Goal: Transaction & Acquisition: Purchase product/service

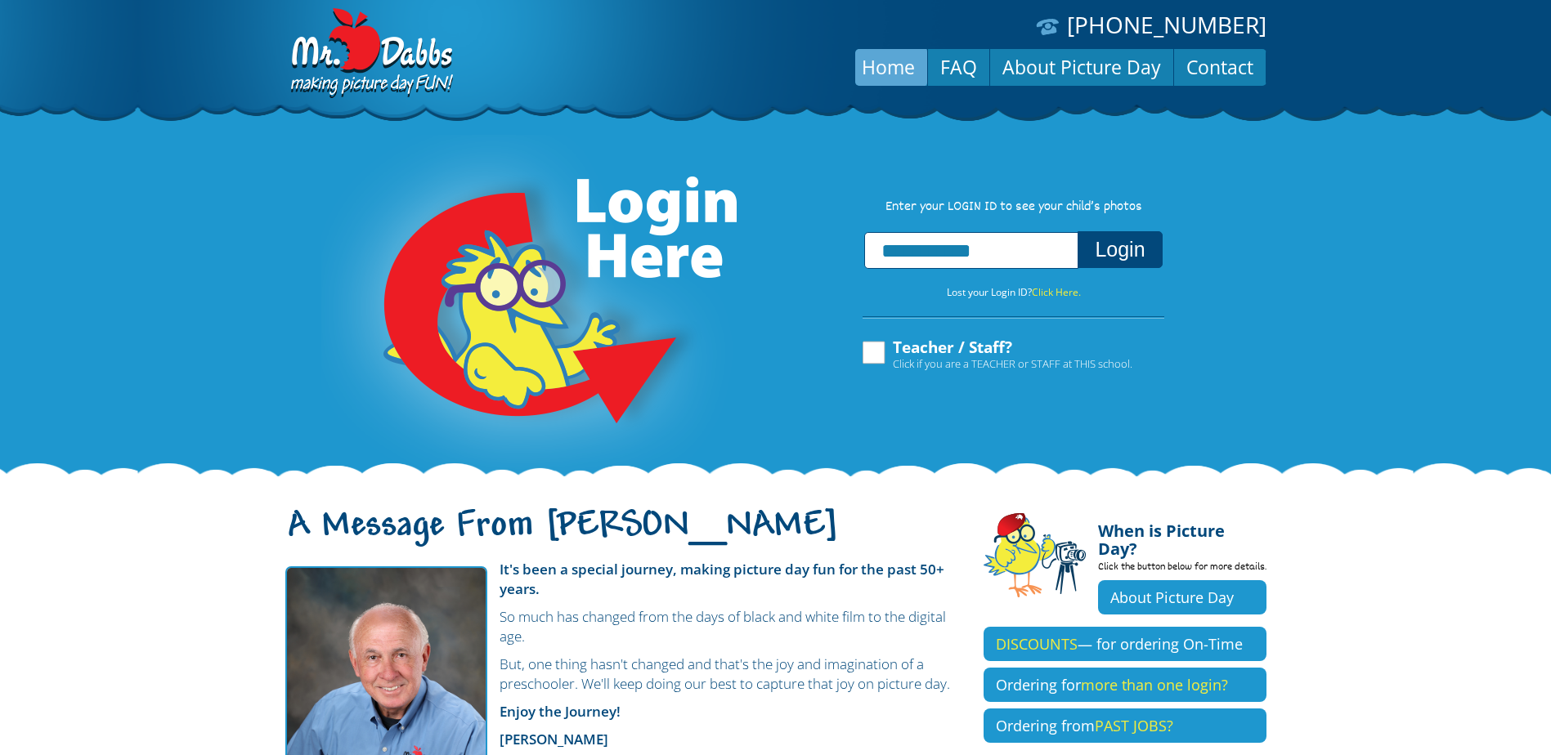
type input "**********"
click at [1117, 246] on button "Login" at bounding box center [1119, 249] width 84 height 37
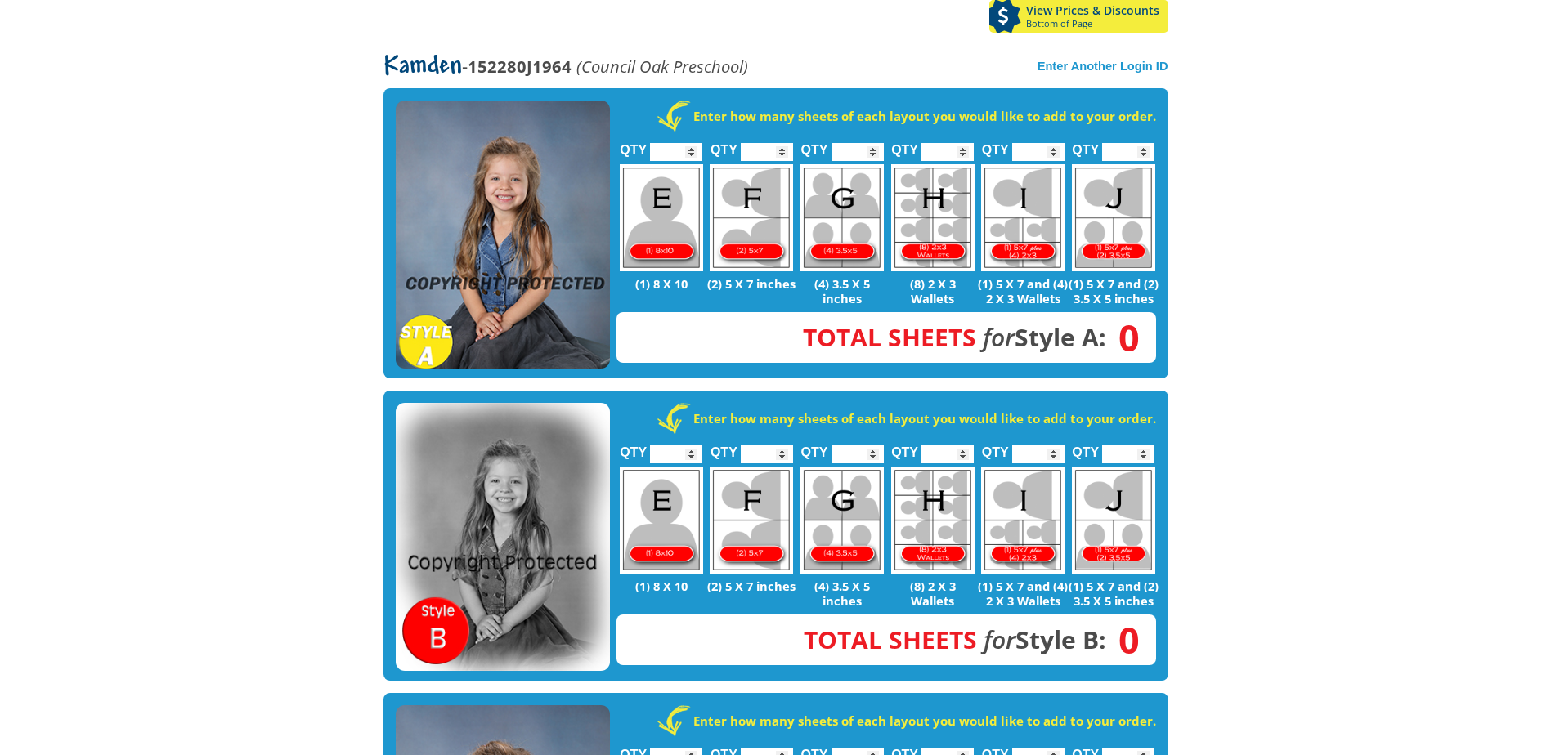
scroll to position [245, 0]
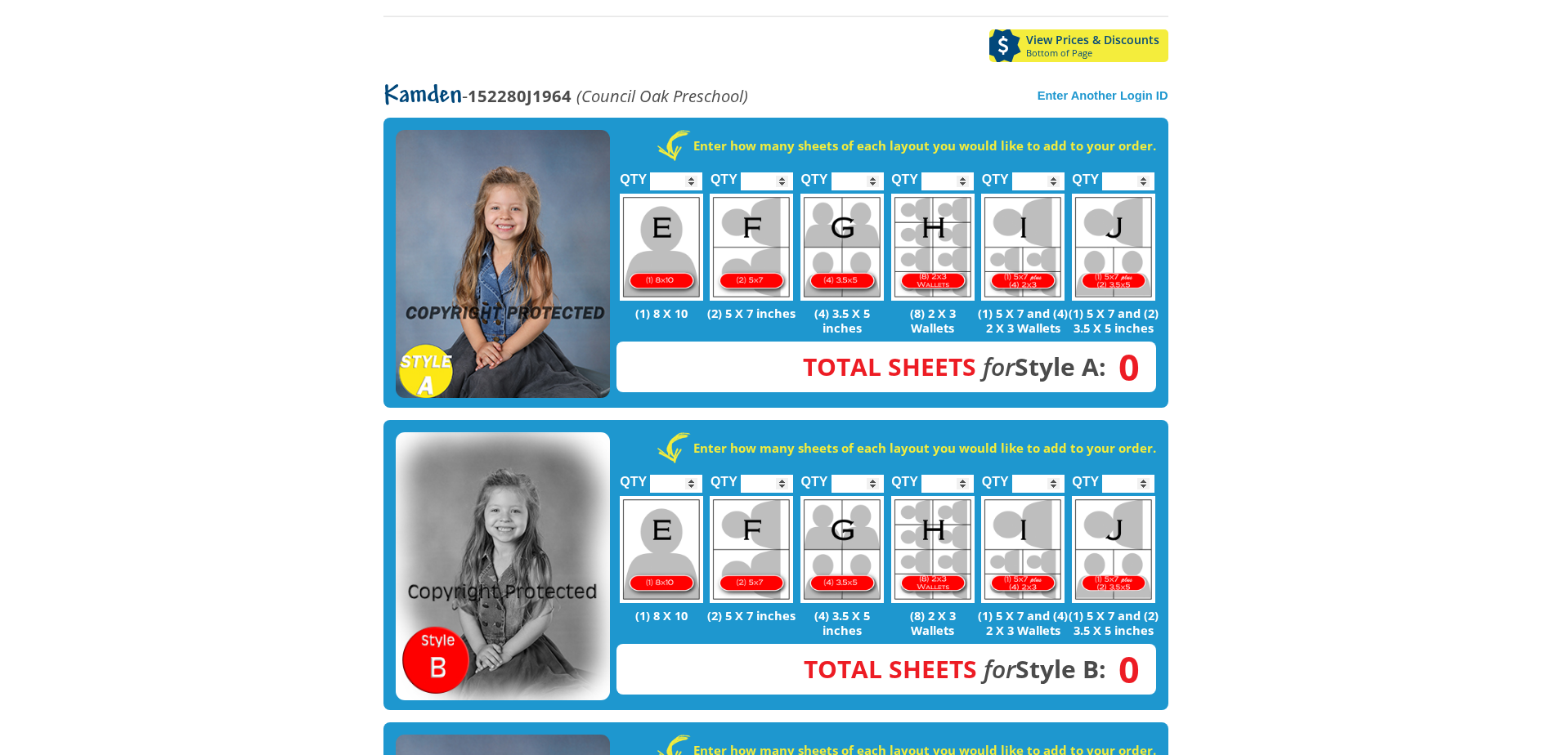
click at [961, 173] on input "*" at bounding box center [947, 181] width 52 height 18
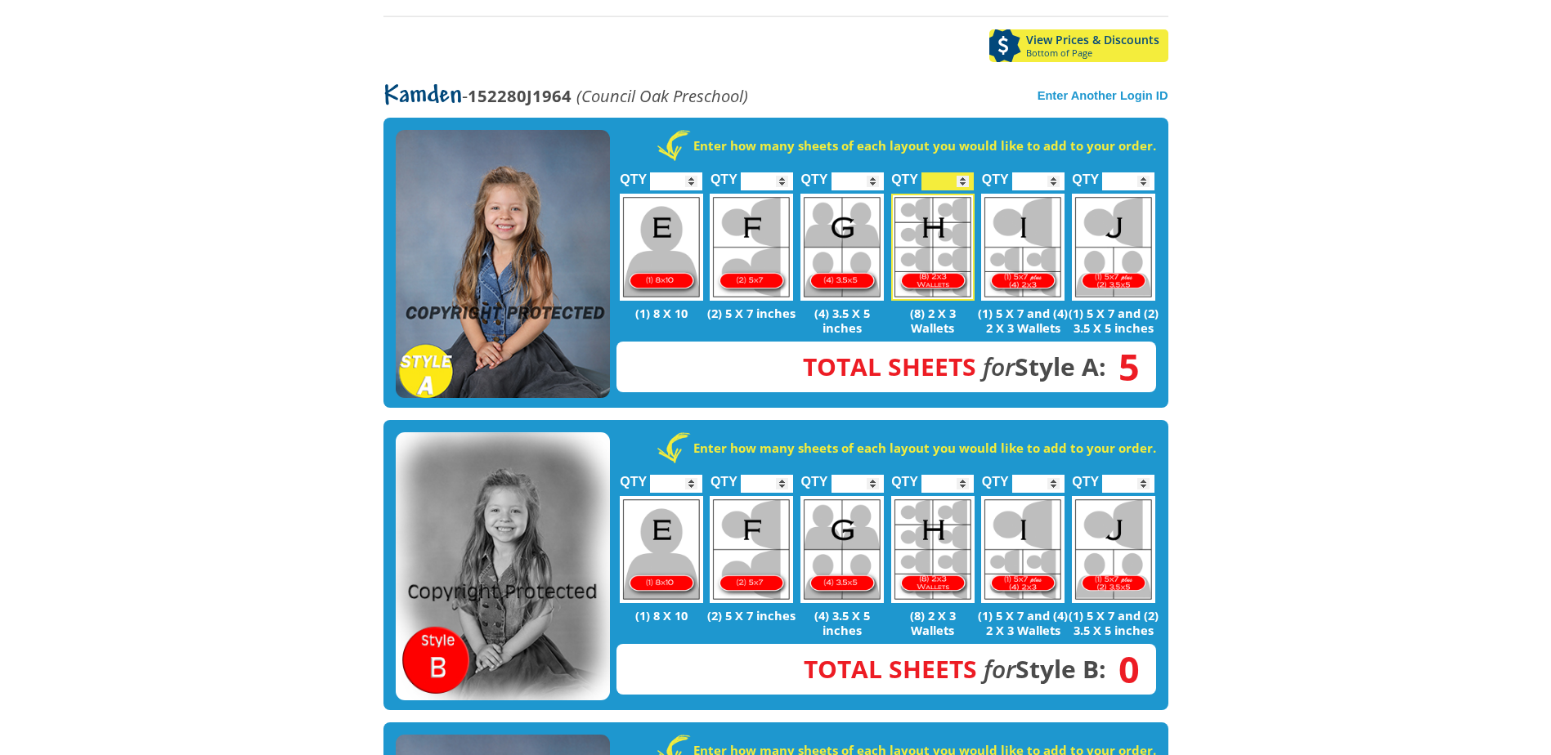
click at [234, 341] on body "(888) 598-4911 Menu Home FAQ Cart About Picture Day Contact Let's select portra…" at bounding box center [775, 132] width 1551 height 755
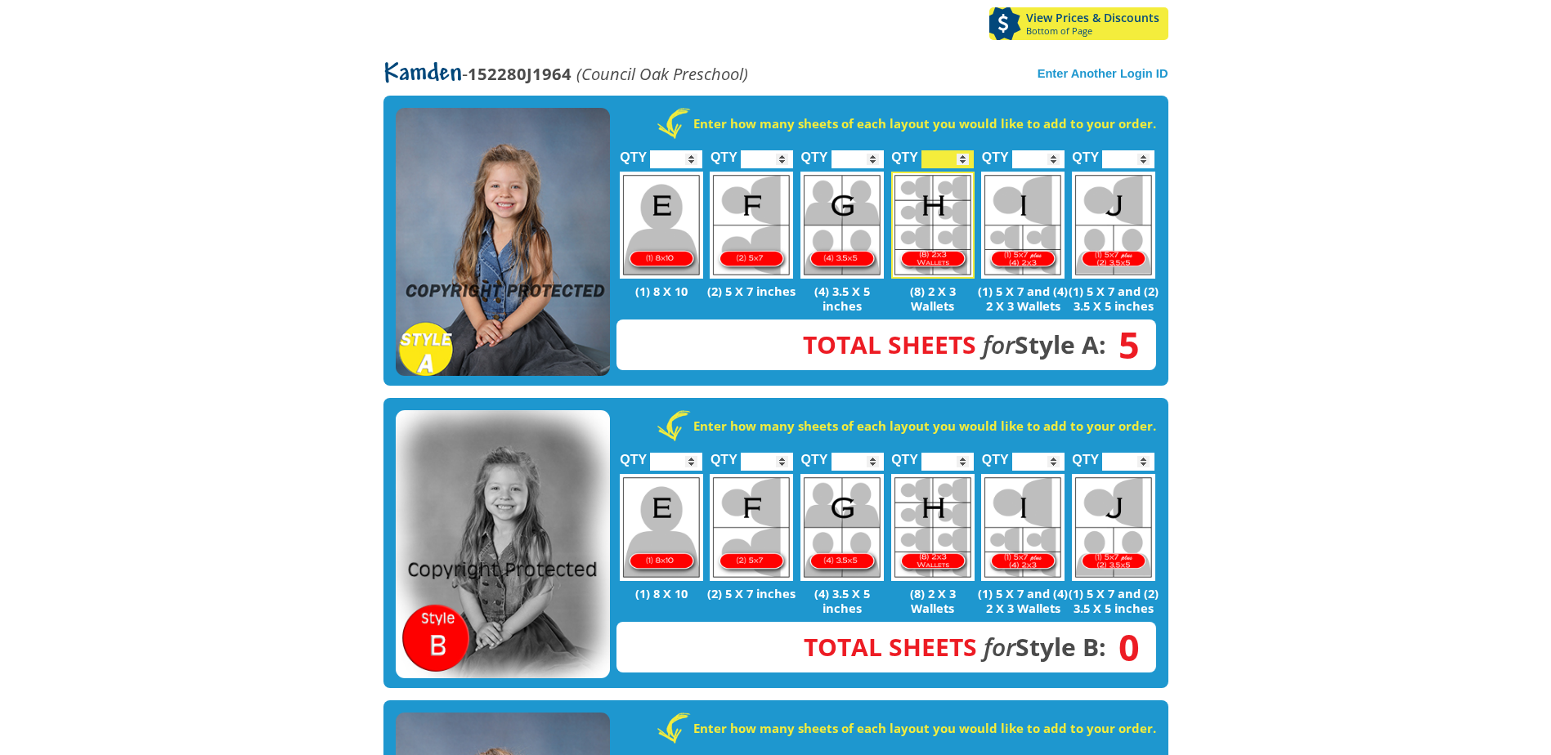
scroll to position [163, 0]
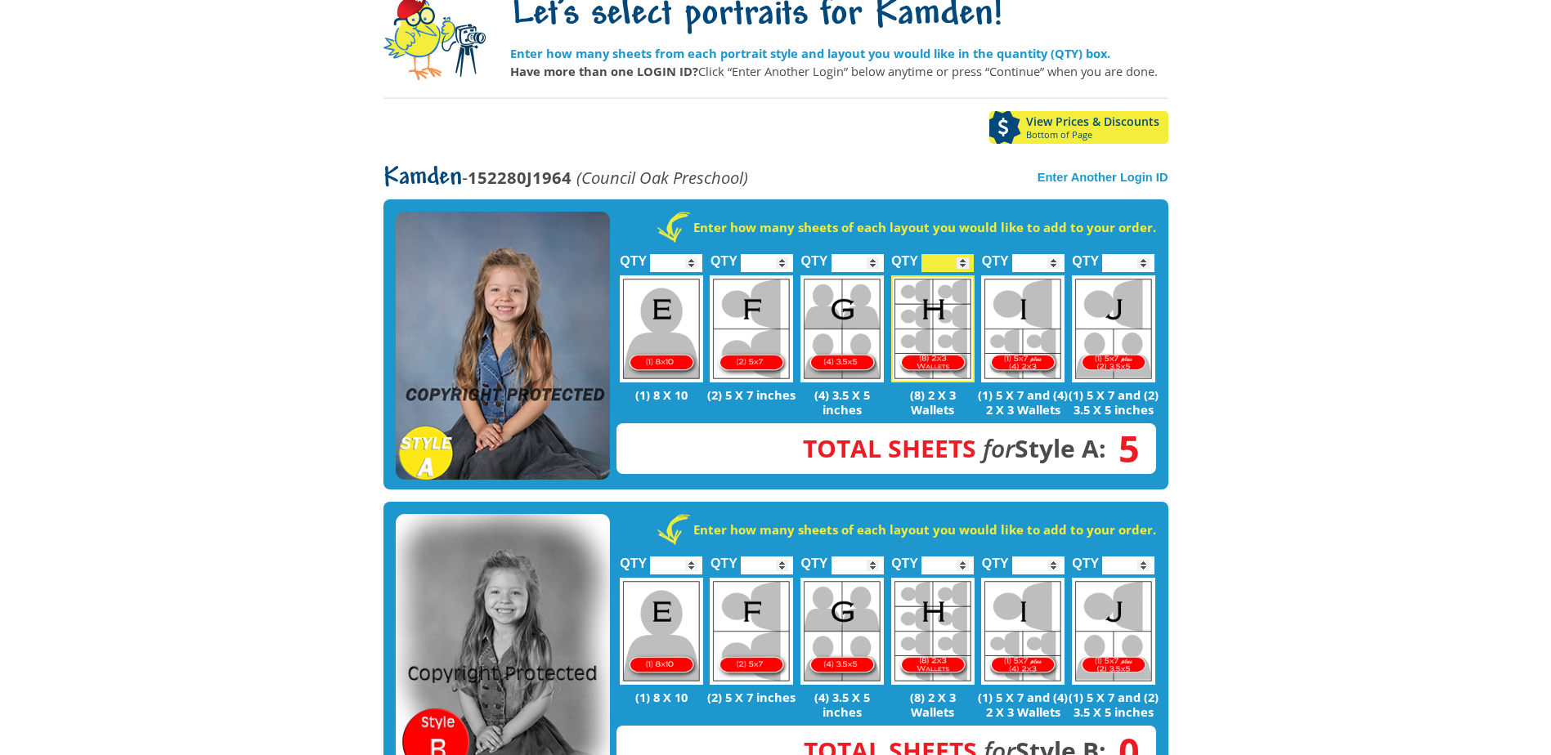
click at [962, 266] on input "*" at bounding box center [947, 263] width 52 height 18
click at [961, 268] on input "*" at bounding box center [947, 263] width 52 height 18
type input "*"
click at [960, 268] on input "*" at bounding box center [947, 263] width 52 height 18
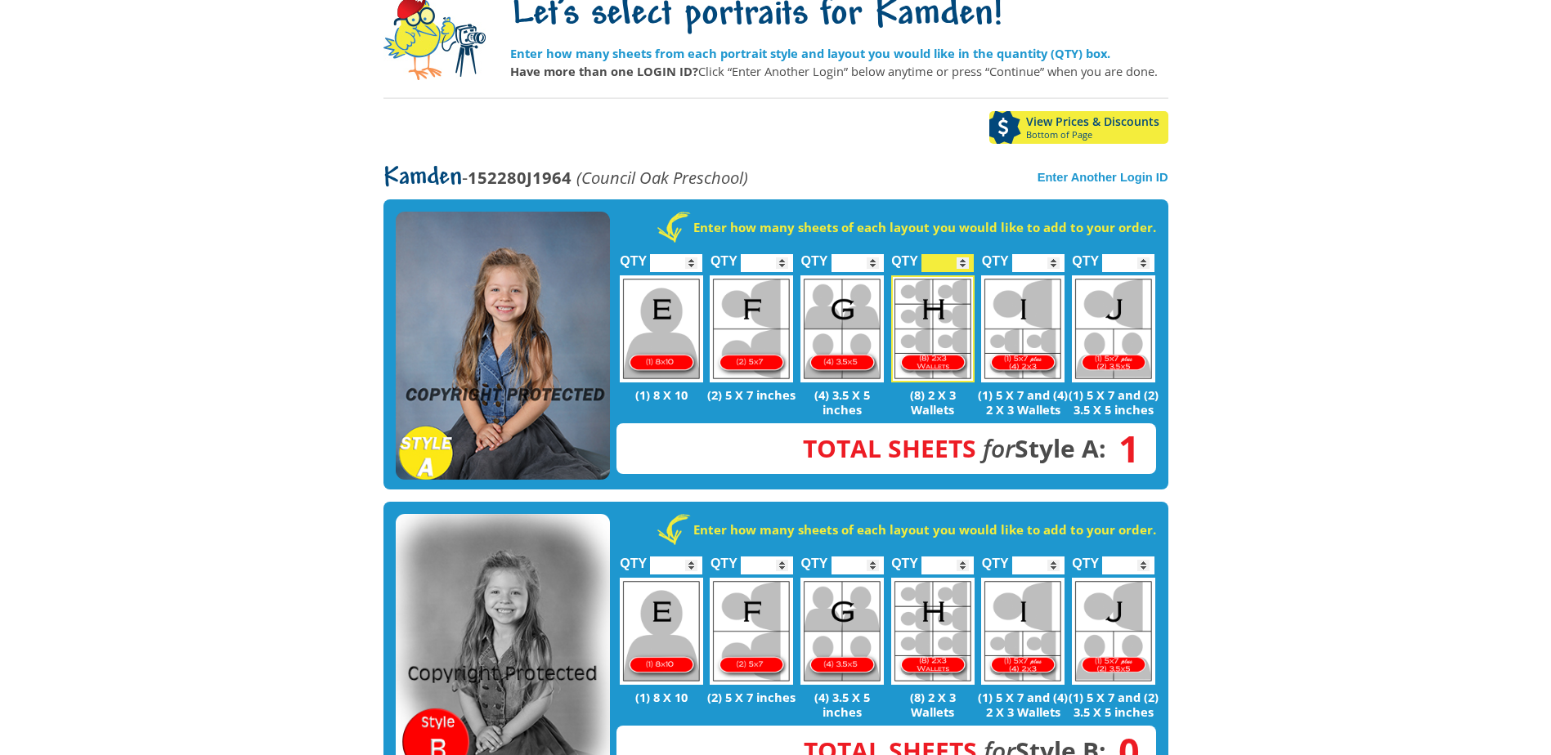
click at [1309, 384] on body "(888) 598-4911 Menu Home FAQ Cart About Picture Day Contact Let's select portra…" at bounding box center [775, 214] width 1551 height 755
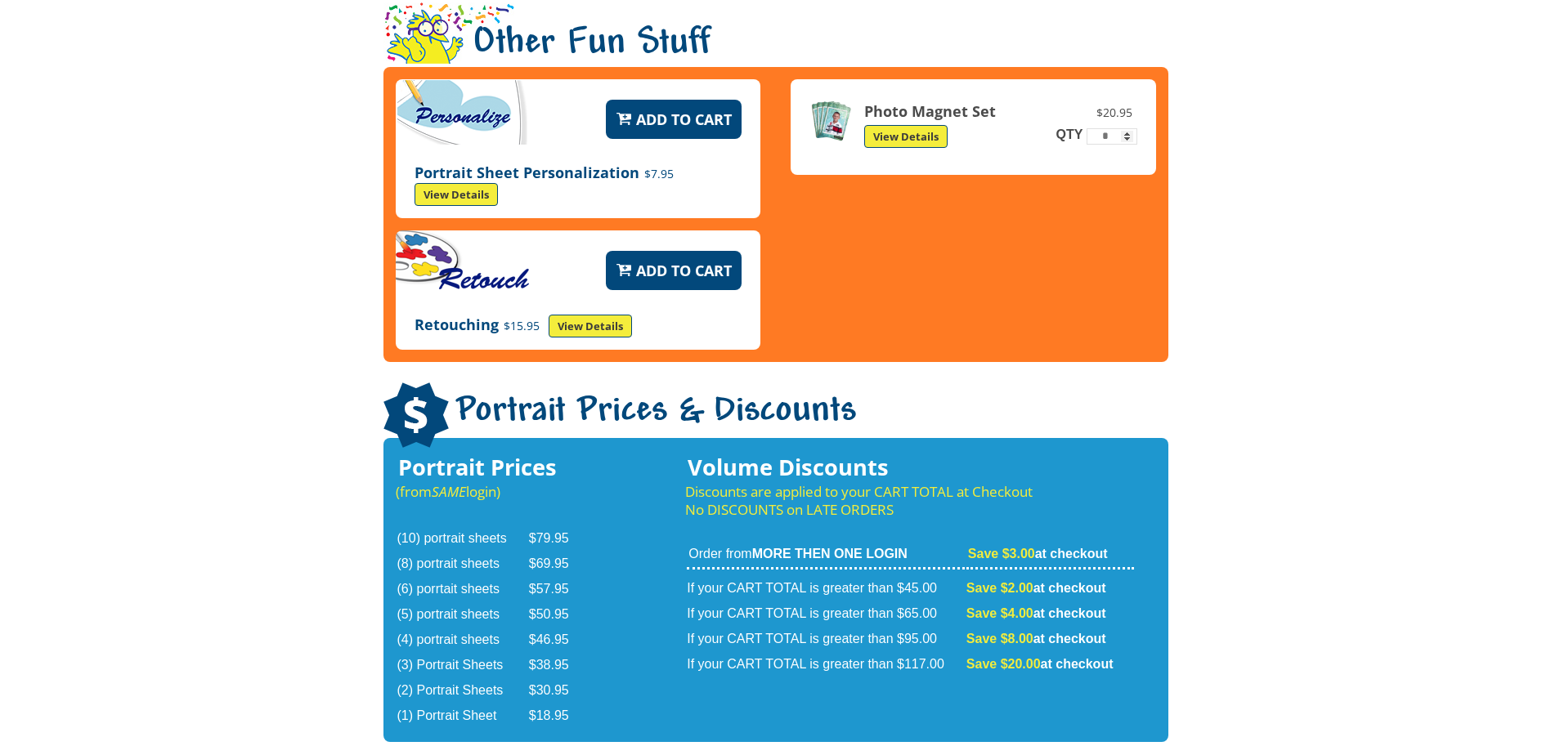
scroll to position [2657, 0]
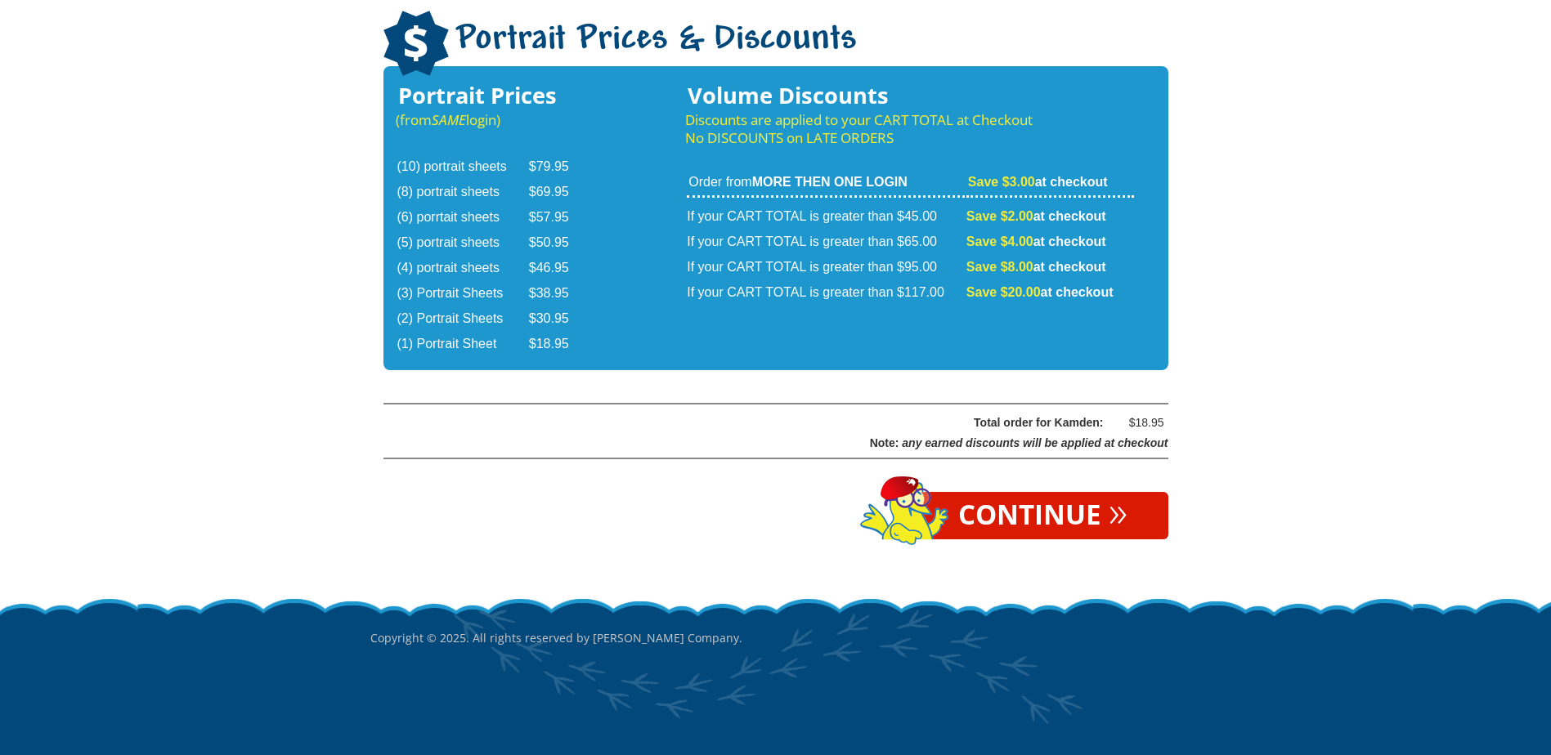
click at [1059, 506] on link "Continue »" at bounding box center [1042, 515] width 251 height 47
